Goal: Find specific page/section: Find specific page/section

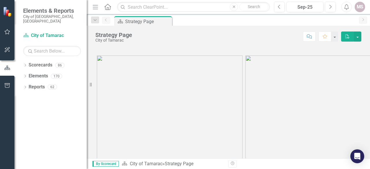
drag, startPoint x: 24, startPoint y: 59, endPoint x: 20, endPoint y: 63, distance: 5.6
click at [20, 63] on div "Dropdown Scorecards 86 Dropdown City of Tamarac Dropdown Building Certificate o…" at bounding box center [50, 114] width 72 height 109
click at [26, 64] on icon "Dropdown" at bounding box center [25, 65] width 4 height 3
click at [28, 74] on icon "Dropdown" at bounding box center [28, 75] width 4 height 3
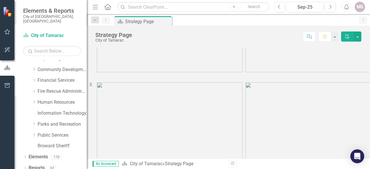
scroll to position [87, 0]
click at [34, 122] on icon "Dropdown" at bounding box center [34, 123] width 4 height 3
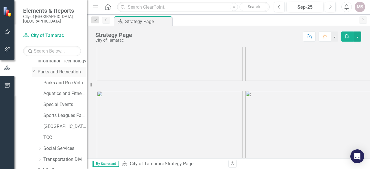
scroll to position [108, 0]
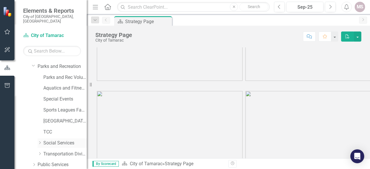
click at [50, 140] on link "Social Services" at bounding box center [64, 143] width 43 height 7
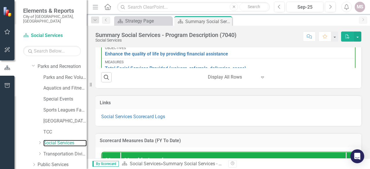
scroll to position [434, 0]
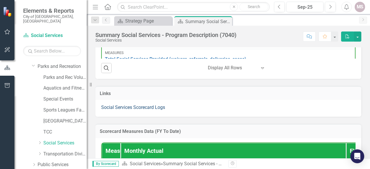
click at [138, 106] on link "Social Services Scorecard Logs" at bounding box center [133, 107] width 64 height 5
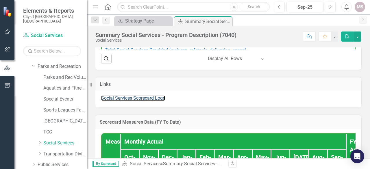
scroll to position [447, 0]
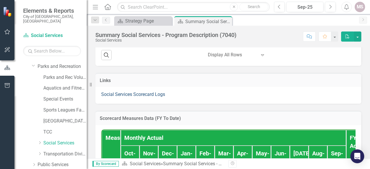
click at [135, 94] on link "Social Services Scorecard Logs" at bounding box center [133, 94] width 64 height 5
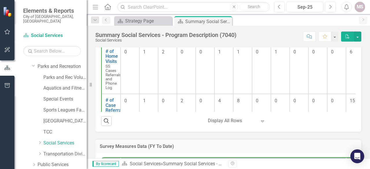
scroll to position [0, 0]
